Goal: Browse casually: Explore the website without a specific task or goal

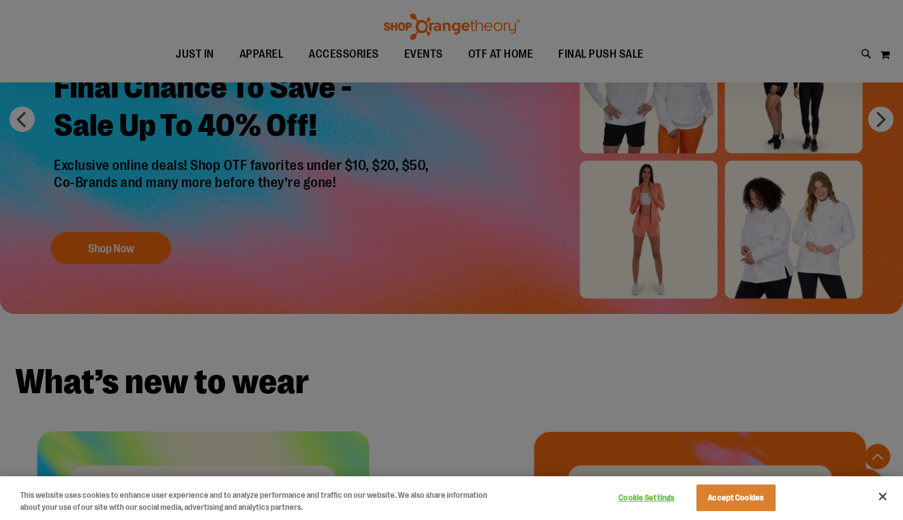
scroll to position [1013, 0]
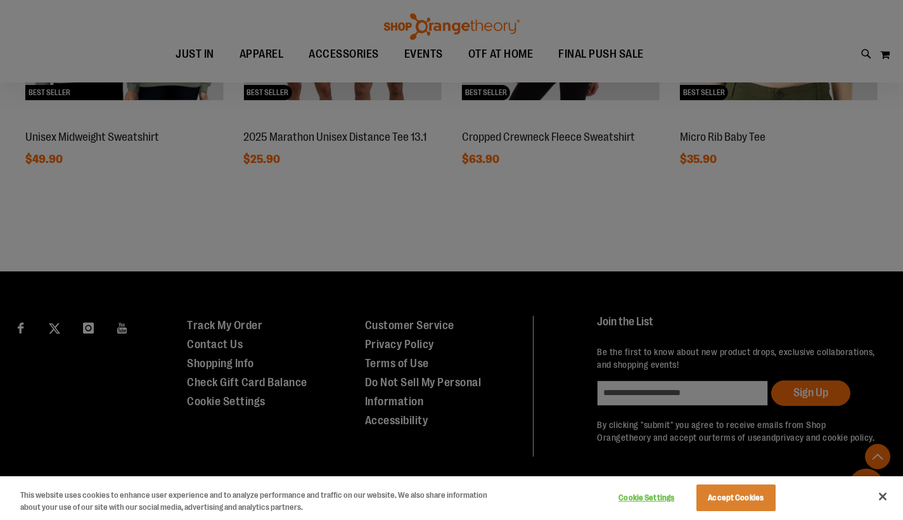
click at [832, 242] on div at bounding box center [451, 260] width 903 height 520
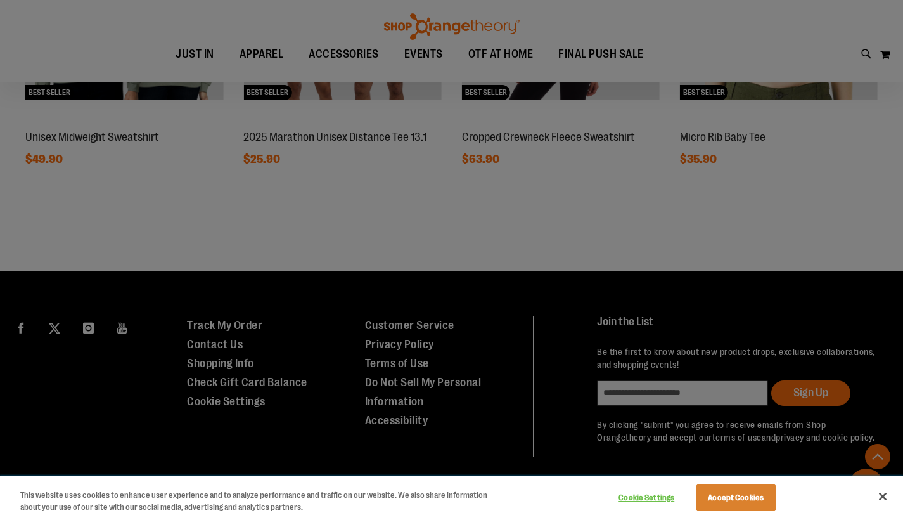
click at [725, 514] on div "Cookie Settings Accept Cookies" at bounding box center [695, 496] width 177 height 41
click at [730, 505] on button "Accept Cookies" at bounding box center [736, 497] width 79 height 27
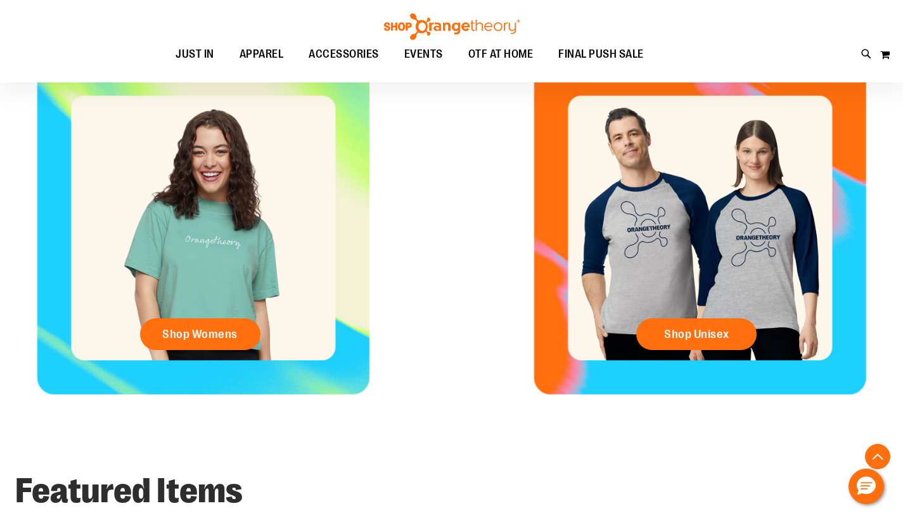
scroll to position [362, 0]
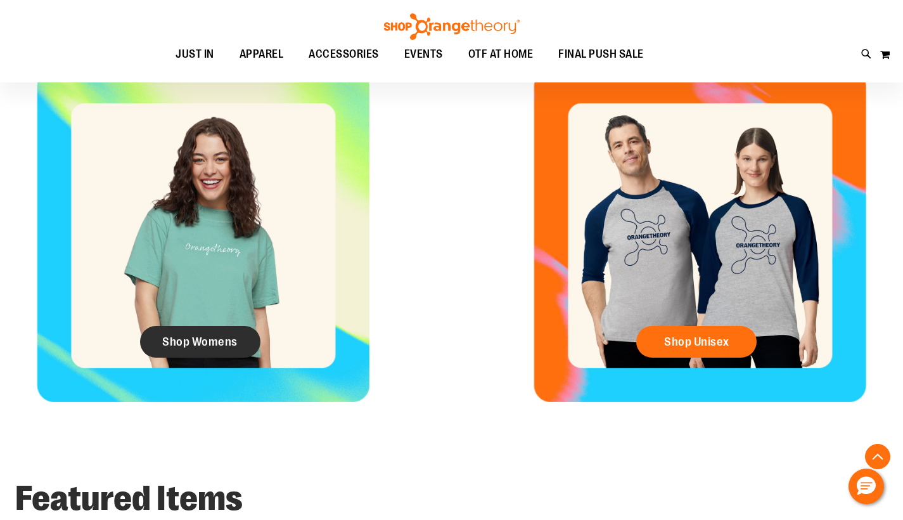
click at [199, 344] on span "Shop Womens" at bounding box center [199, 342] width 75 height 14
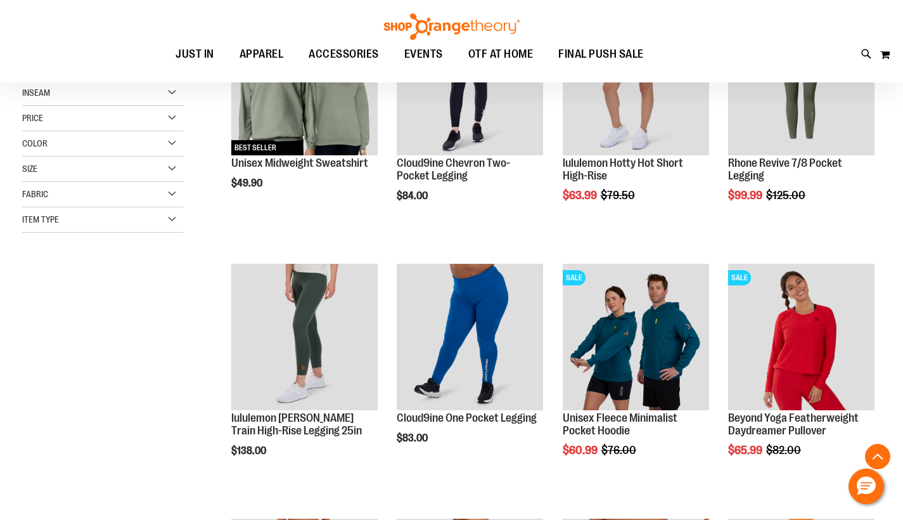
scroll to position [256, 0]
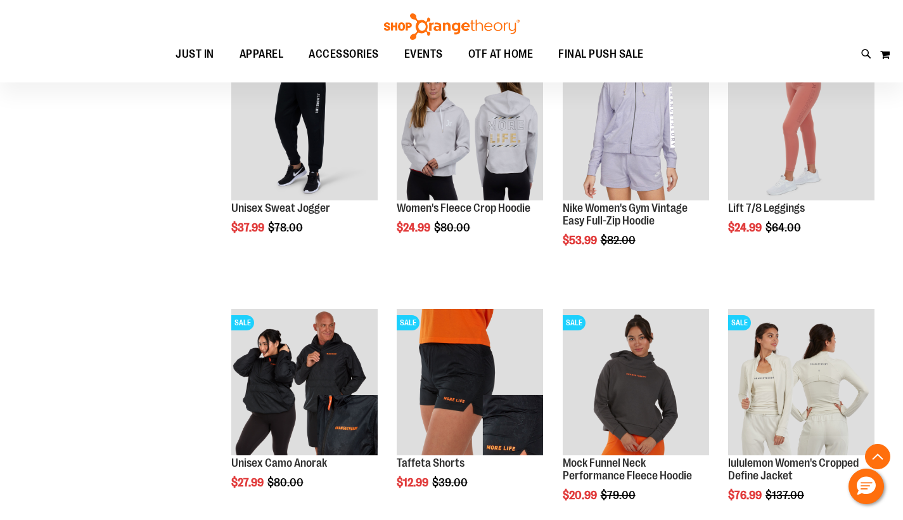
scroll to position [1014, 0]
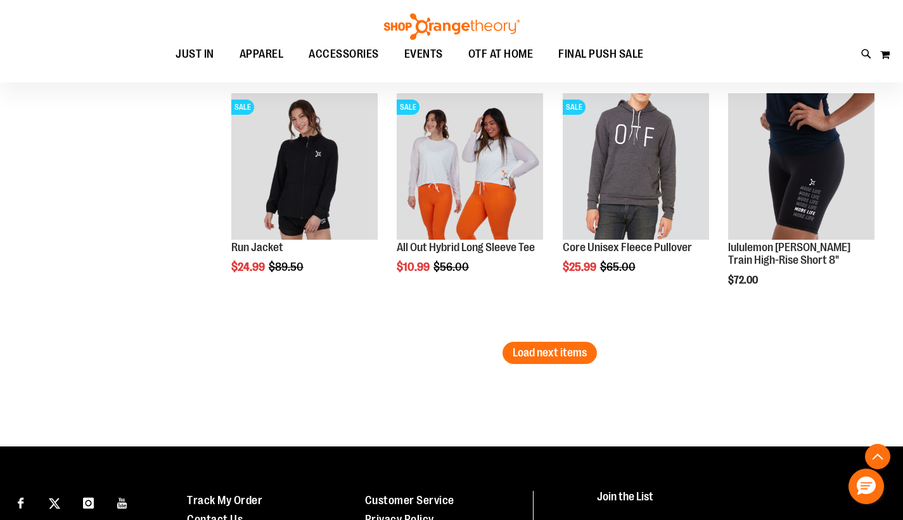
scroll to position [2207, 0]
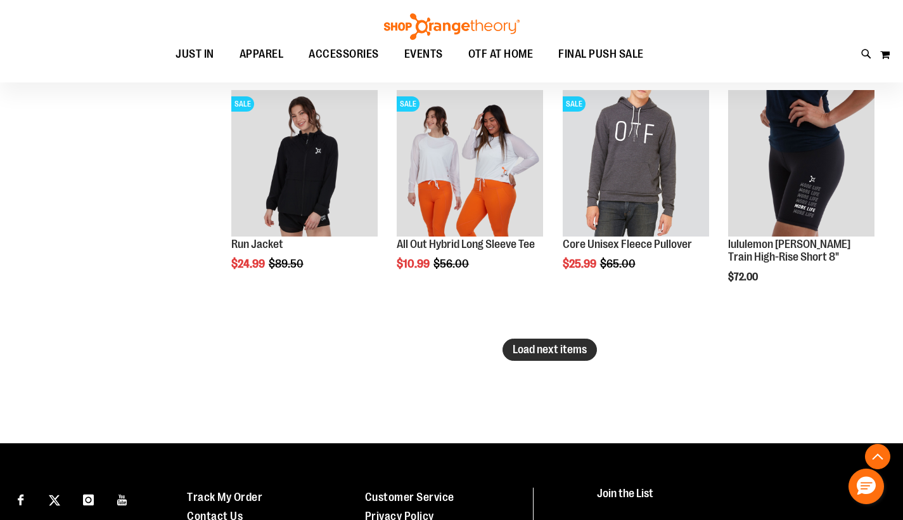
click at [564, 349] on span "Load next items" at bounding box center [550, 349] width 74 height 13
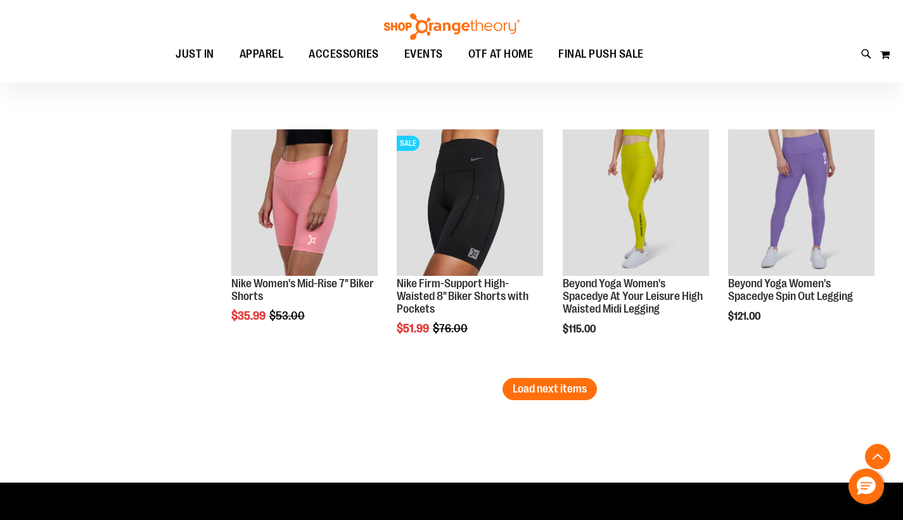
scroll to position [2936, 0]
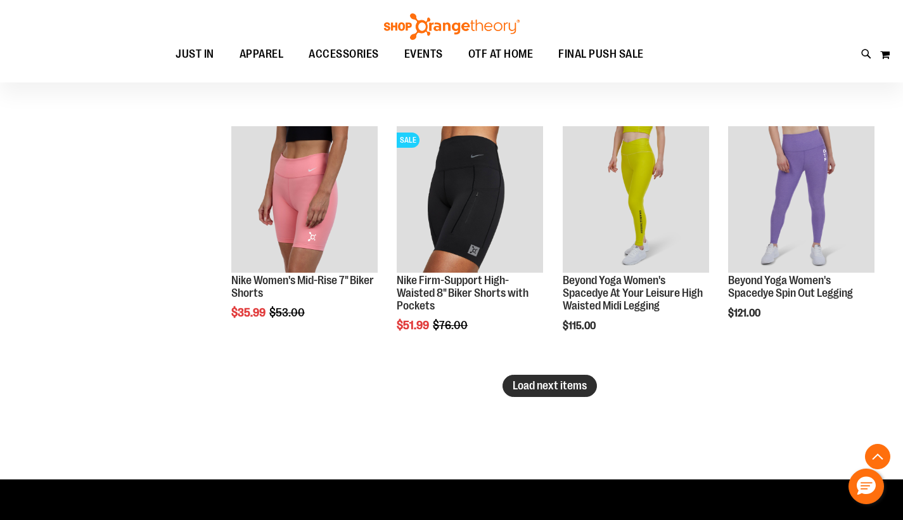
click at [560, 382] on span "Load next items" at bounding box center [550, 385] width 74 height 13
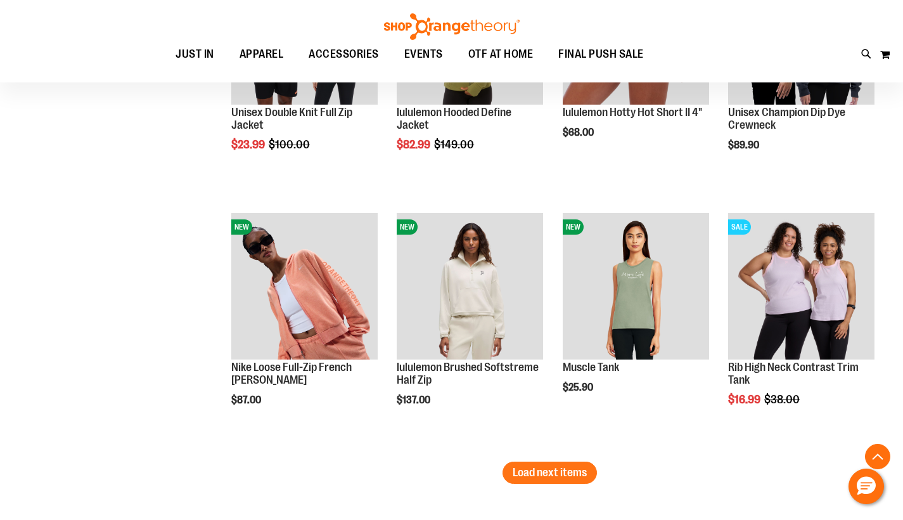
scroll to position [3616, 0]
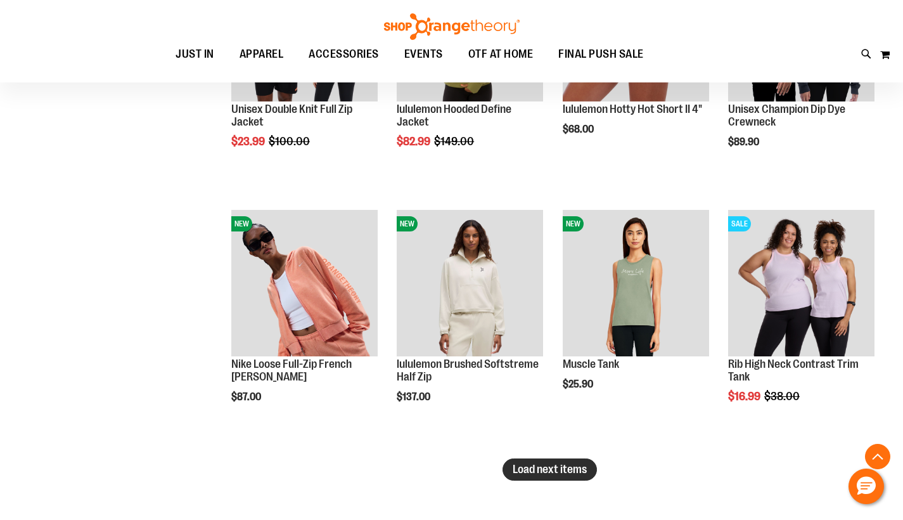
click at [538, 463] on span "Load next items" at bounding box center [550, 469] width 74 height 13
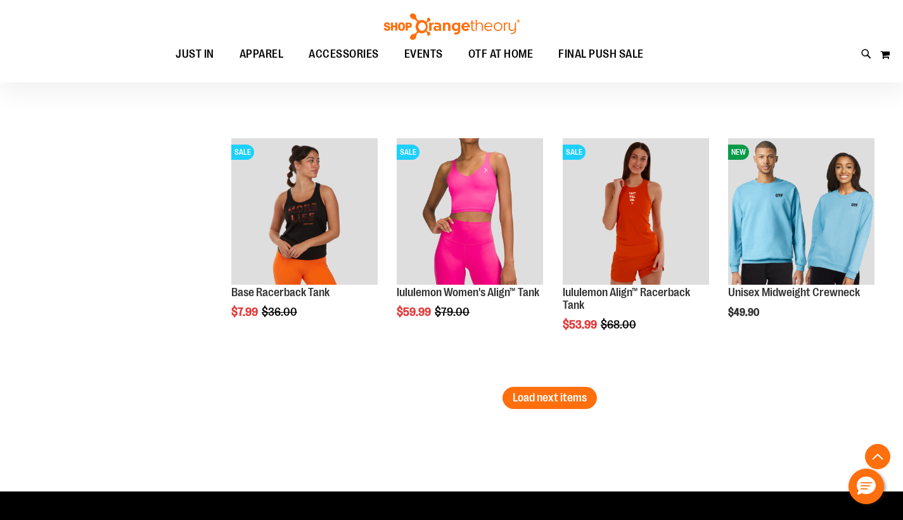
scroll to position [4455, 0]
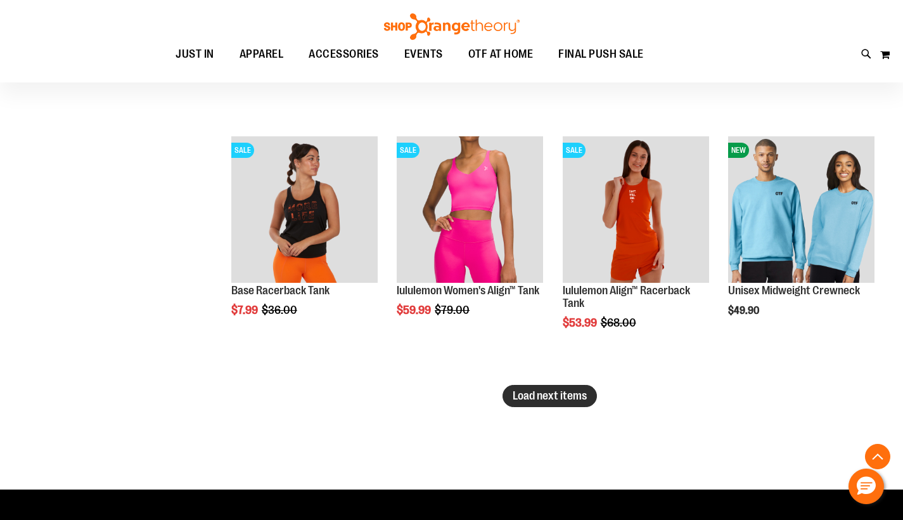
click at [558, 396] on span "Load next items" at bounding box center [550, 395] width 74 height 13
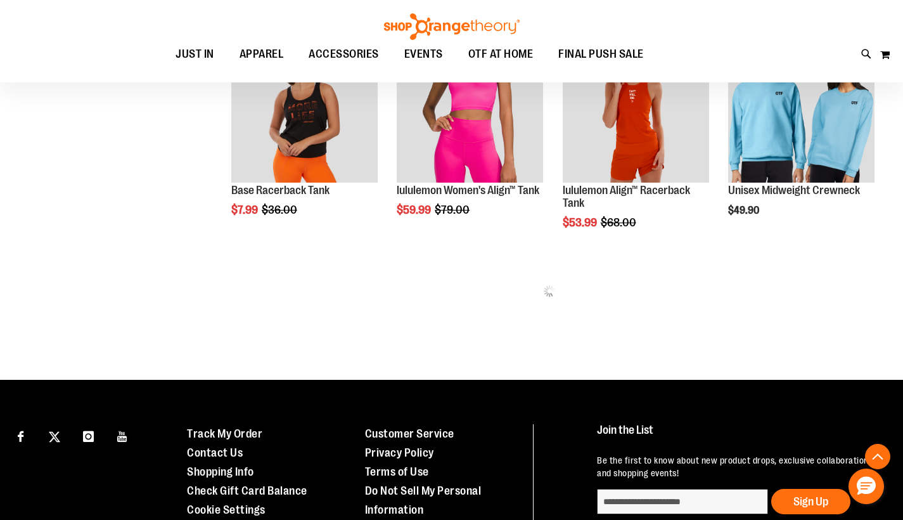
scroll to position [4557, 0]
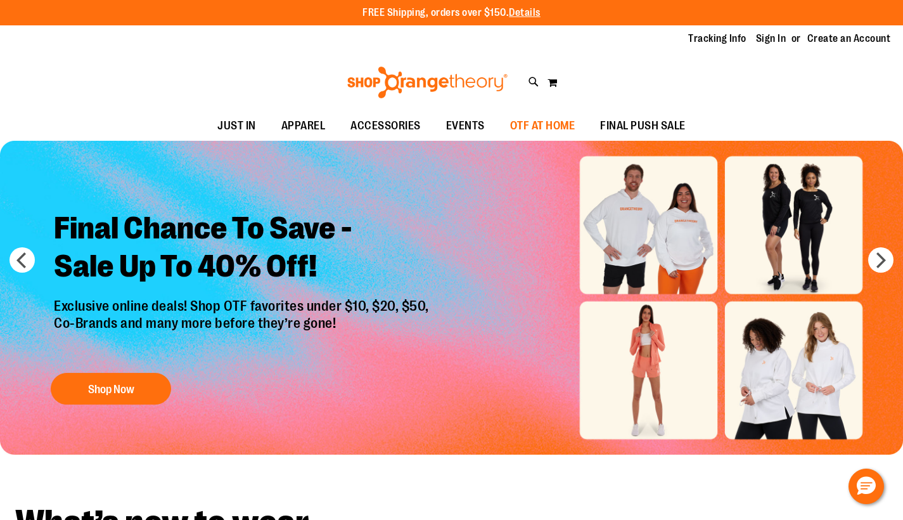
click at [541, 129] on span "OTF AT HOME" at bounding box center [542, 126] width 65 height 29
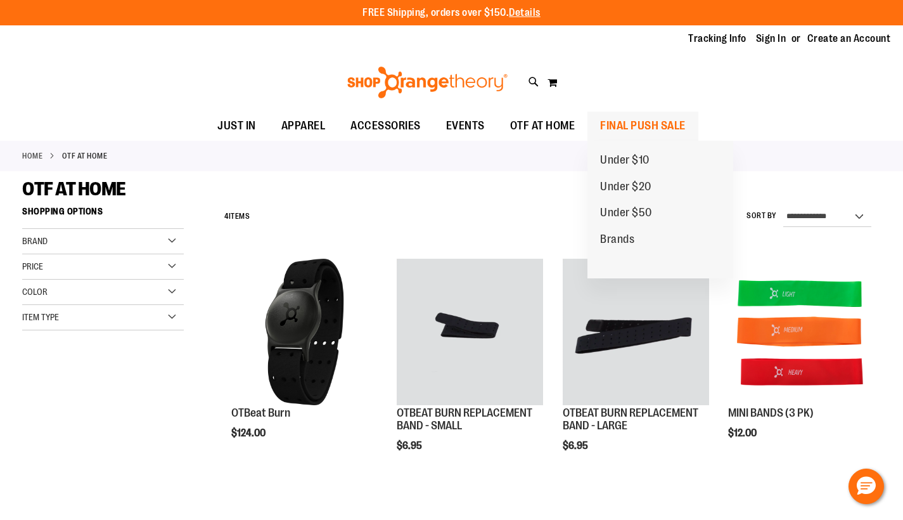
click at [663, 119] on span "FINAL PUSH SALE" at bounding box center [643, 126] width 86 height 29
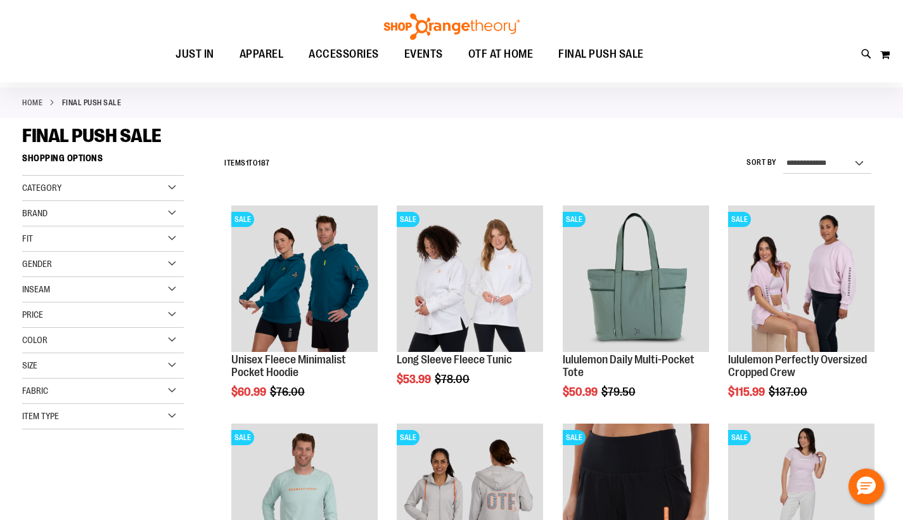
scroll to position [54, 0]
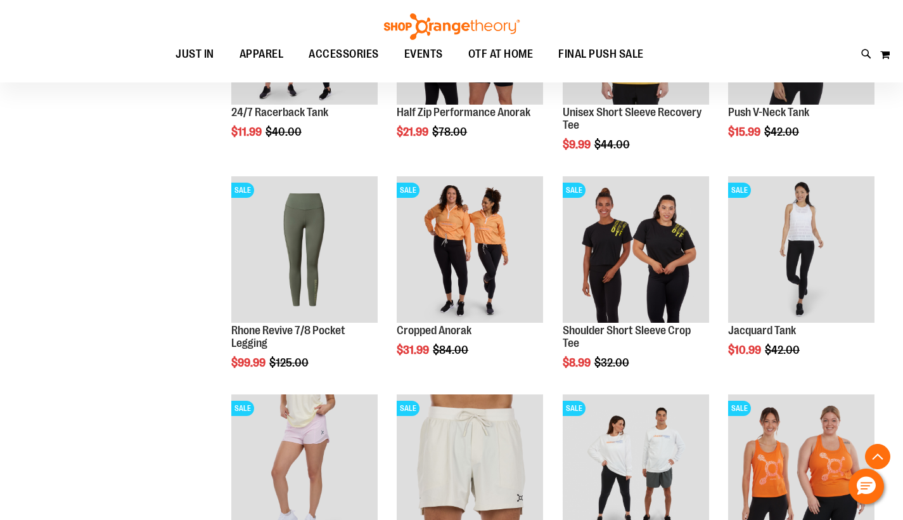
scroll to position [739, 0]
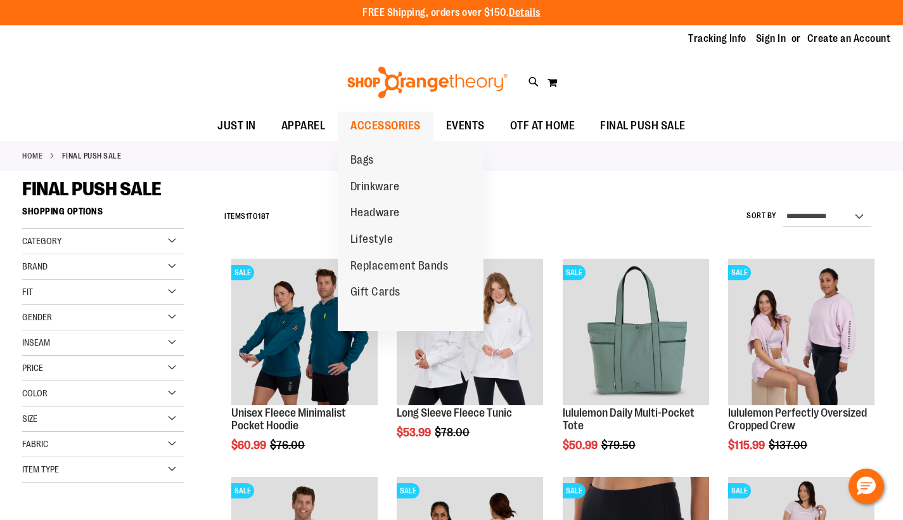
click at [403, 129] on span "ACCESSORIES" at bounding box center [386, 126] width 70 height 29
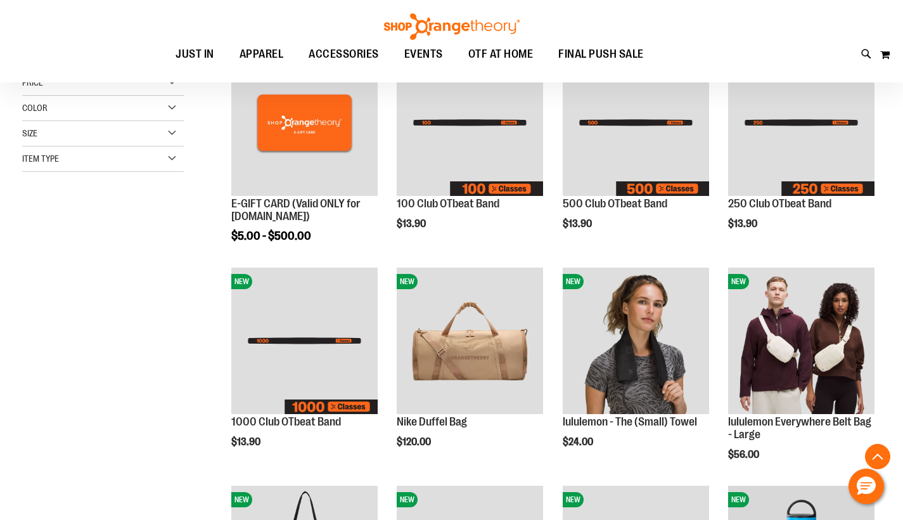
scroll to position [234, 0]
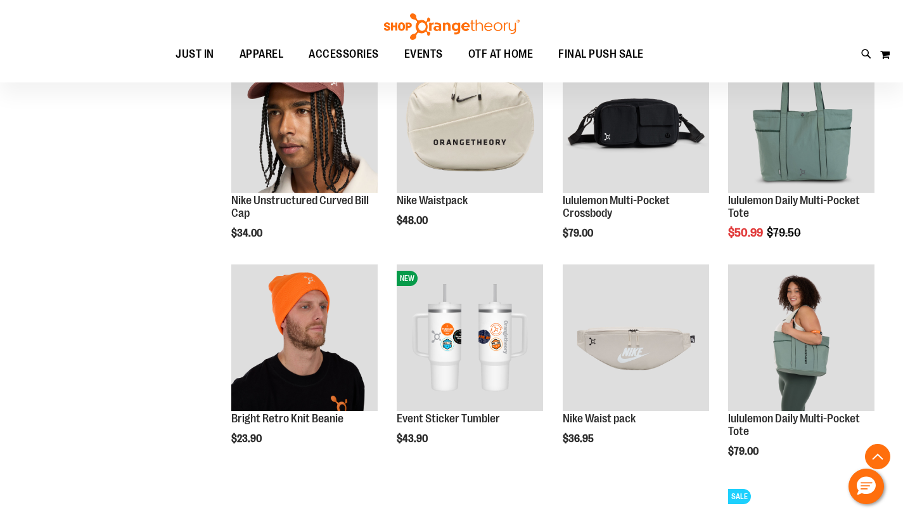
scroll to position [874, 0]
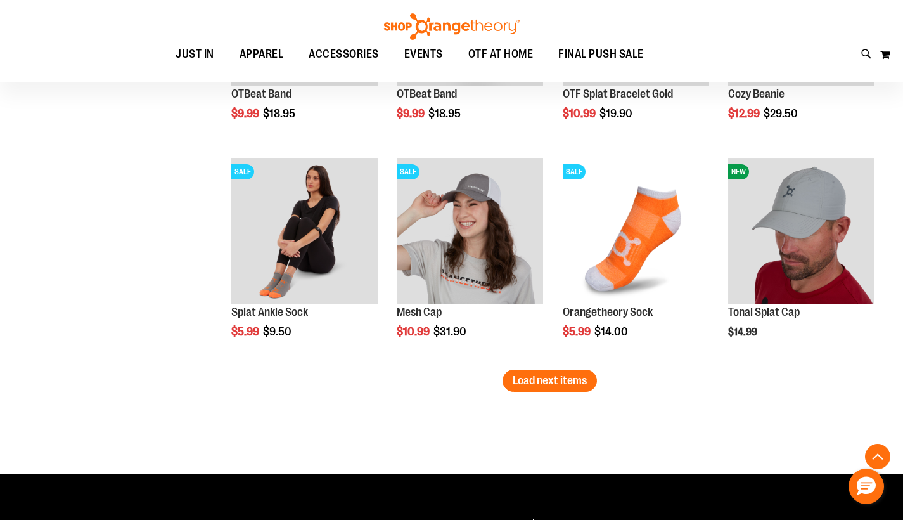
scroll to position [1842, 0]
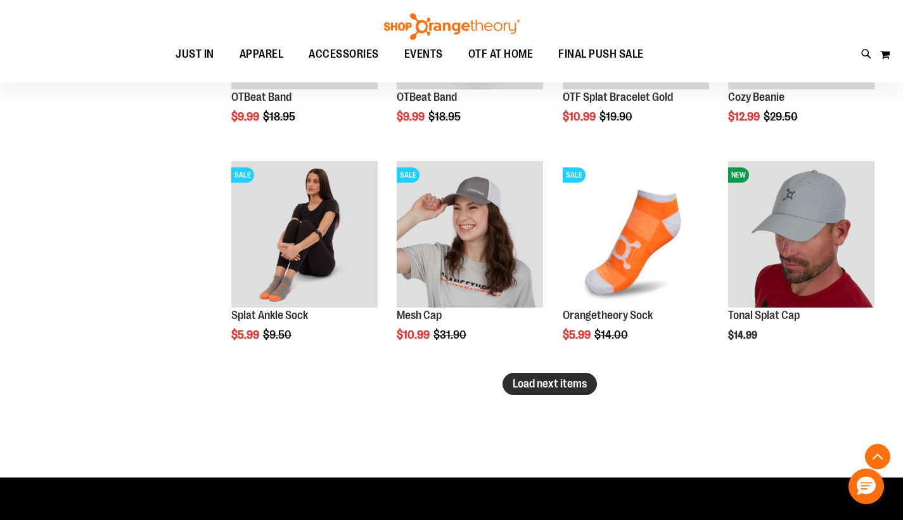
click at [569, 387] on span "Load next items" at bounding box center [550, 383] width 74 height 13
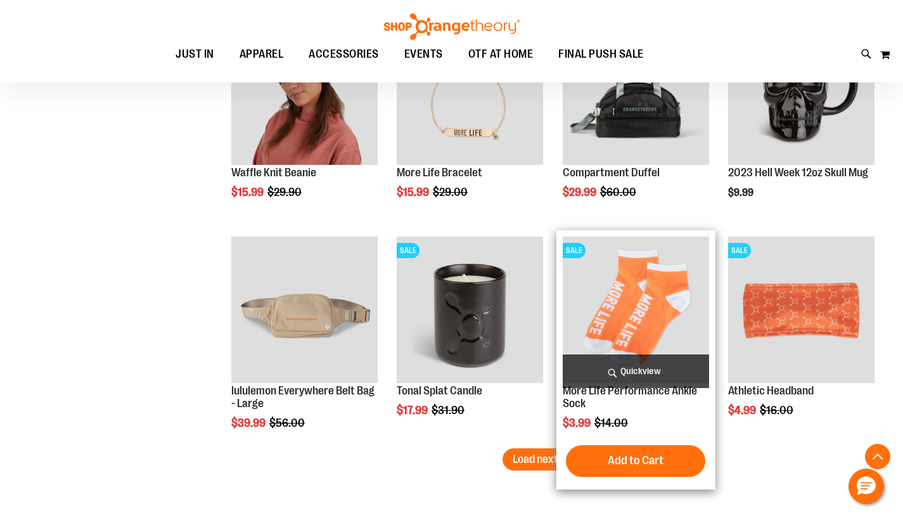
scroll to position [2444, 0]
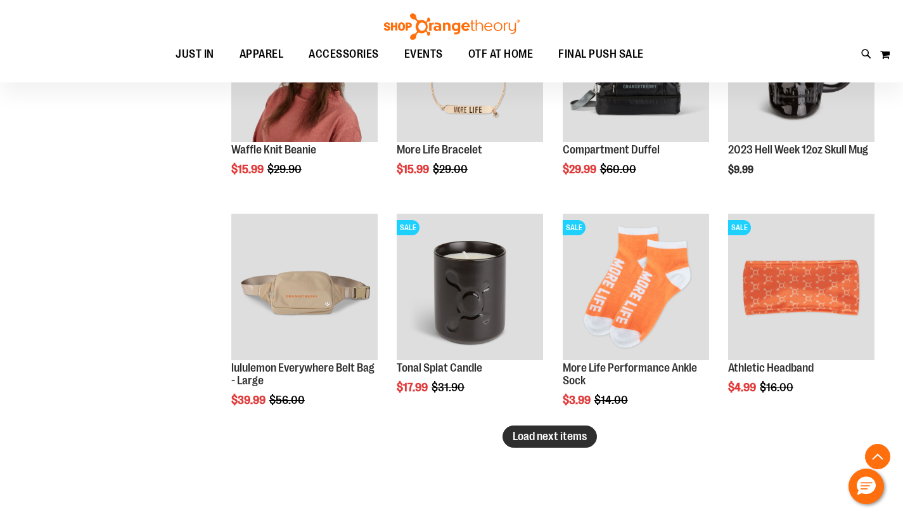
click at [569, 438] on span "Load next items" at bounding box center [550, 436] width 74 height 13
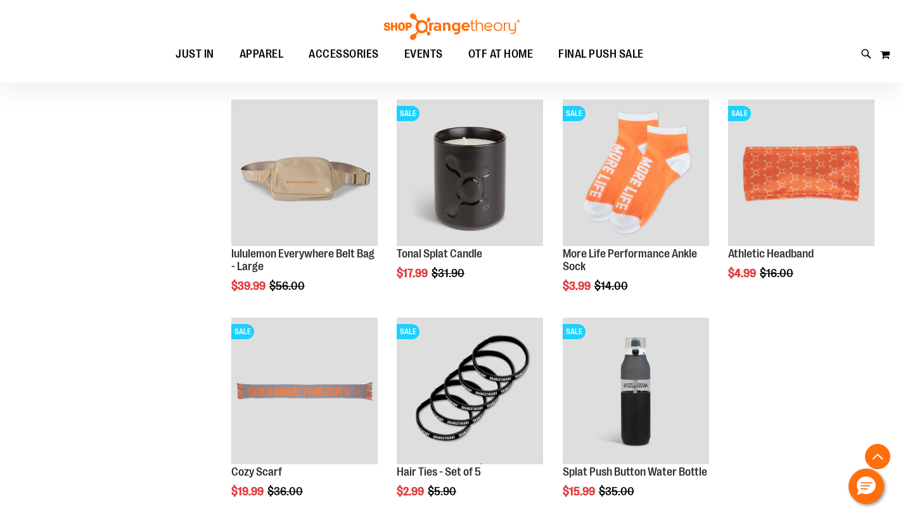
scroll to position [2551, 0]
